Goal: Task Accomplishment & Management: Manage account settings

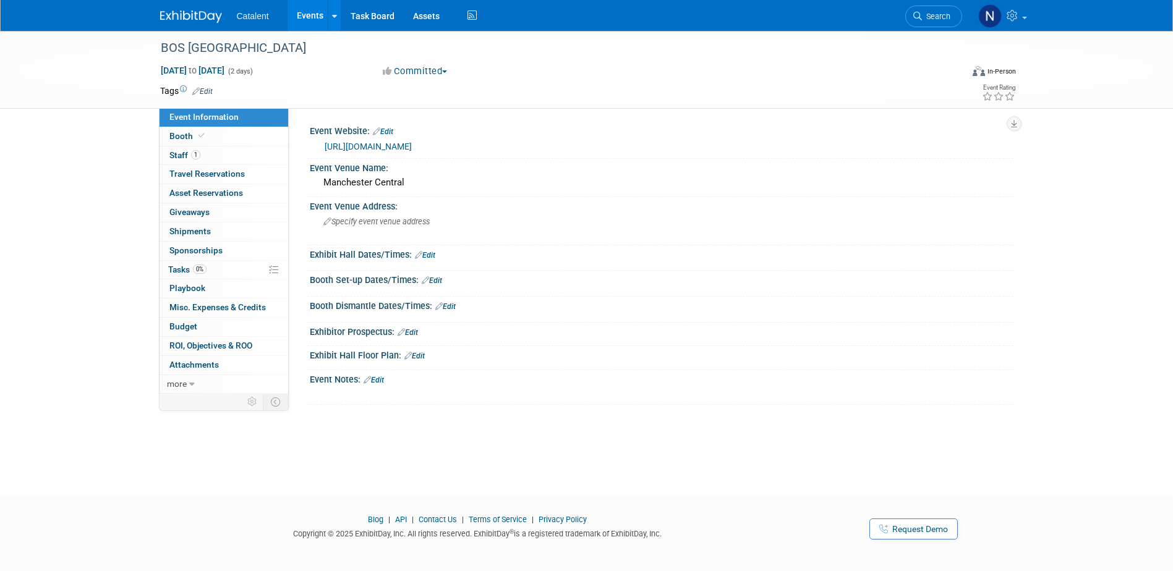
click at [303, 19] on link "Events" at bounding box center [310, 15] width 45 height 31
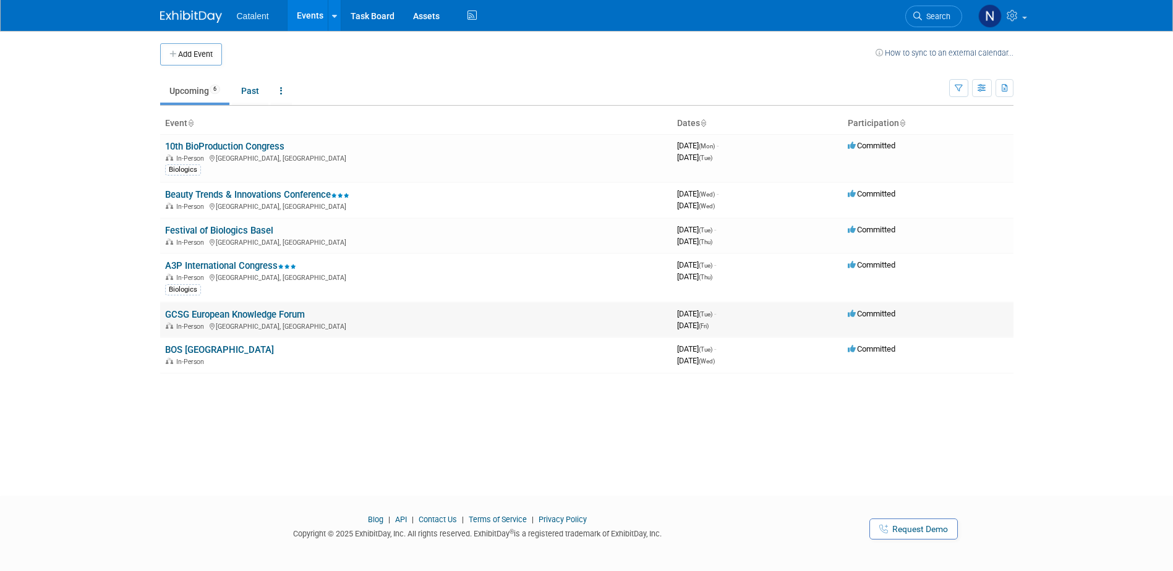
click at [288, 314] on link "GCSG European Knowledge Forum" at bounding box center [235, 314] width 140 height 11
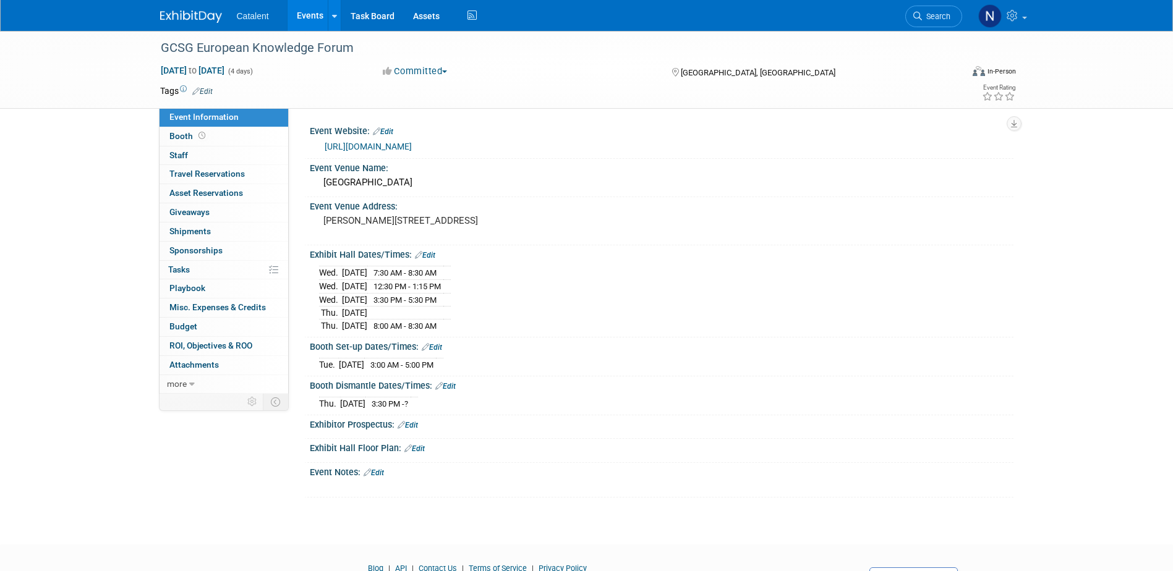
click at [424, 447] on link "Edit" at bounding box center [414, 449] width 20 height 9
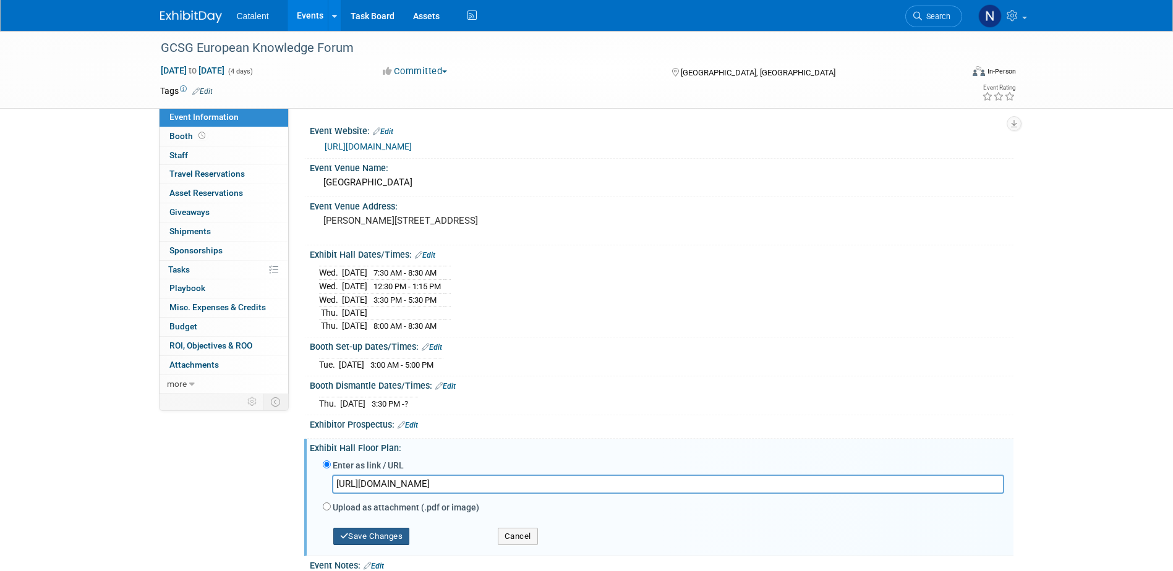
type input "https://mygcsg.com/wp-content/uploads/2025/09/EKF2025-Exhibit-Hall-Layout-Table…"
click at [366, 537] on button "Save Changes" at bounding box center [371, 536] width 77 height 17
